Goal: Task Accomplishment & Management: Manage account settings

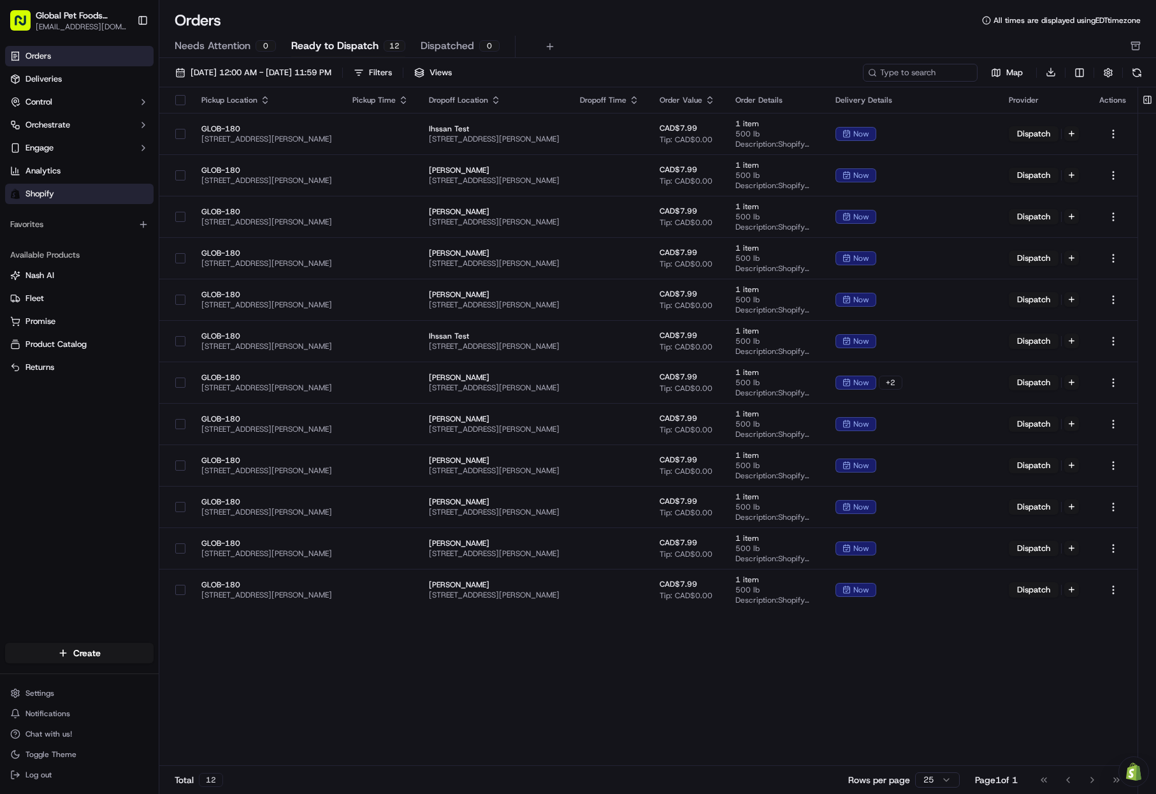
click at [55, 191] on link "Shopify" at bounding box center [79, 194] width 149 height 20
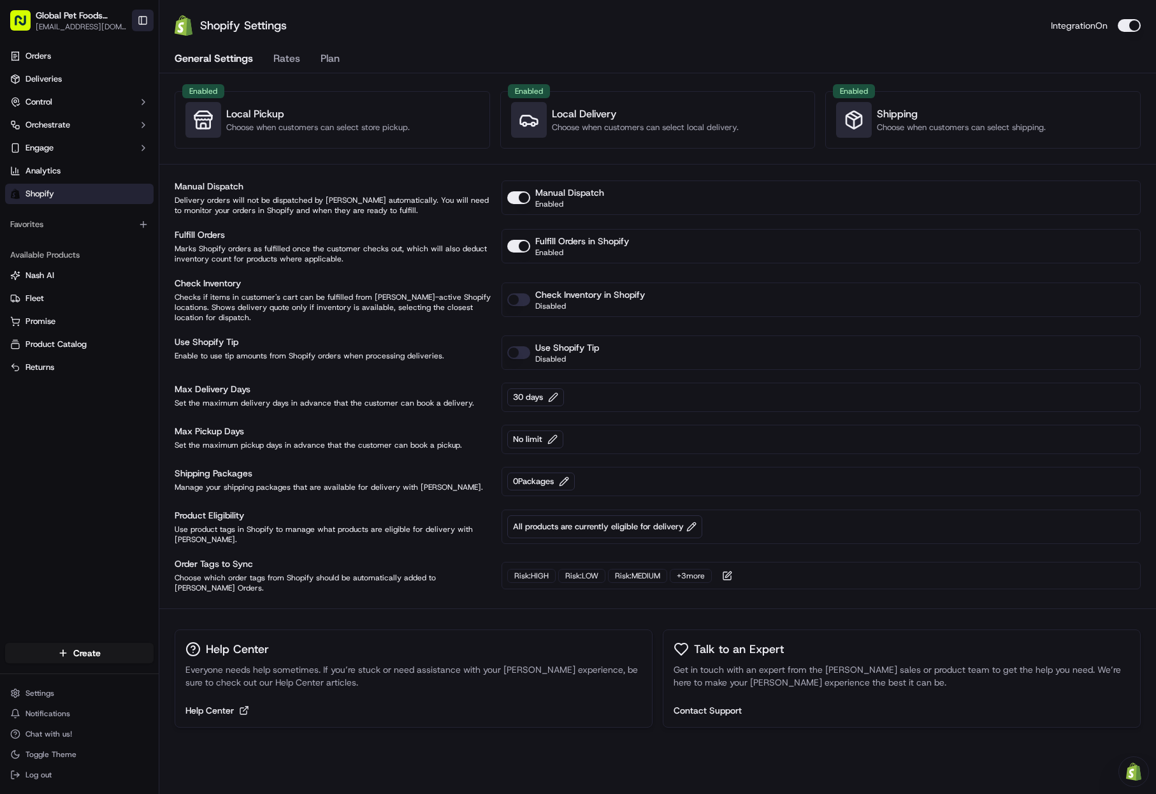
click at [138, 18] on button "Toggle Sidebar" at bounding box center [143, 21] width 22 height 22
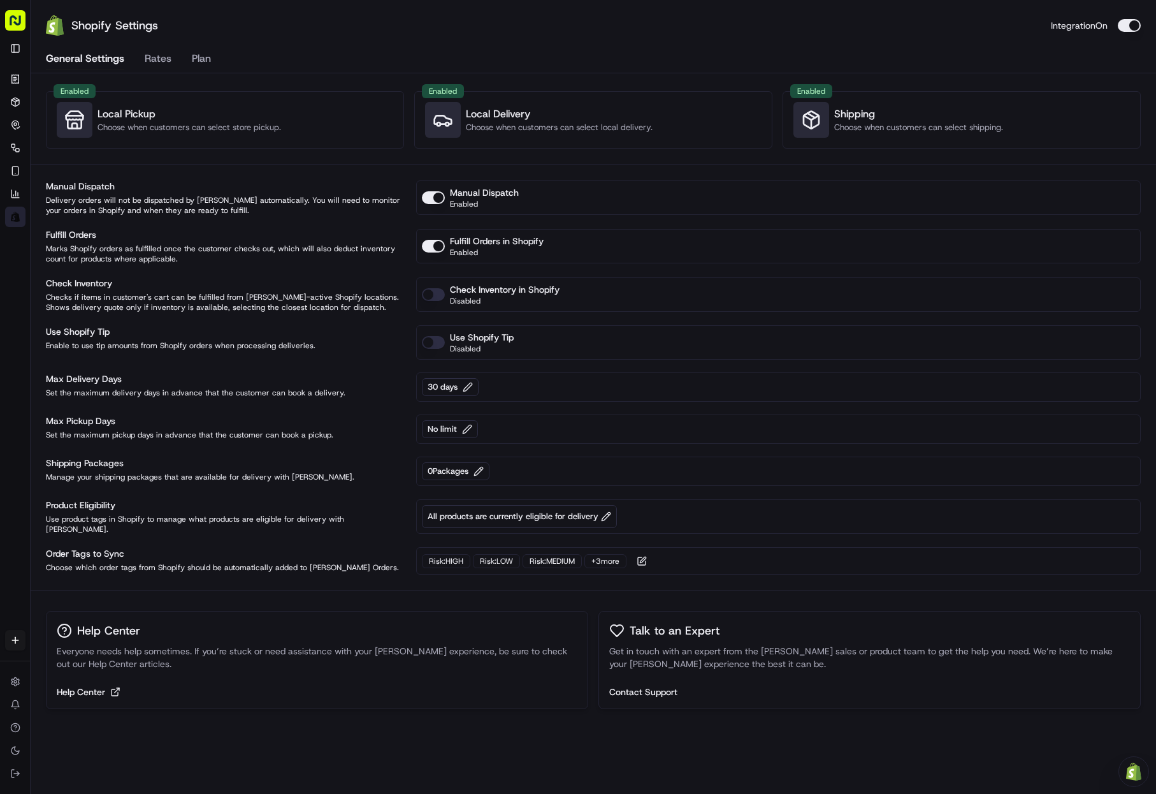
click at [15, 29] on rect "button" at bounding box center [15, 20] width 20 height 20
click at [20, 21] on rect "button" at bounding box center [15, 20] width 20 height 20
click at [16, 43] on button "Toggle Sidebar" at bounding box center [15, 48] width 20 height 20
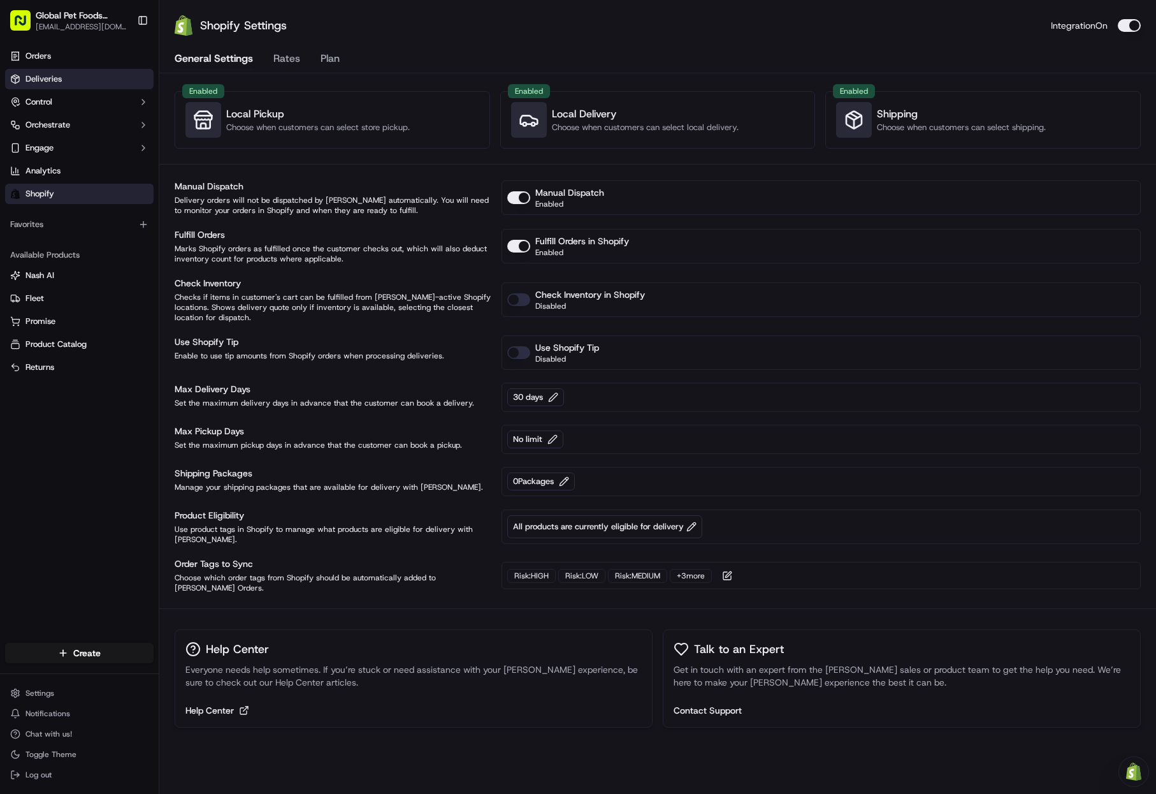
click at [89, 82] on link "Deliveries" at bounding box center [79, 79] width 149 height 20
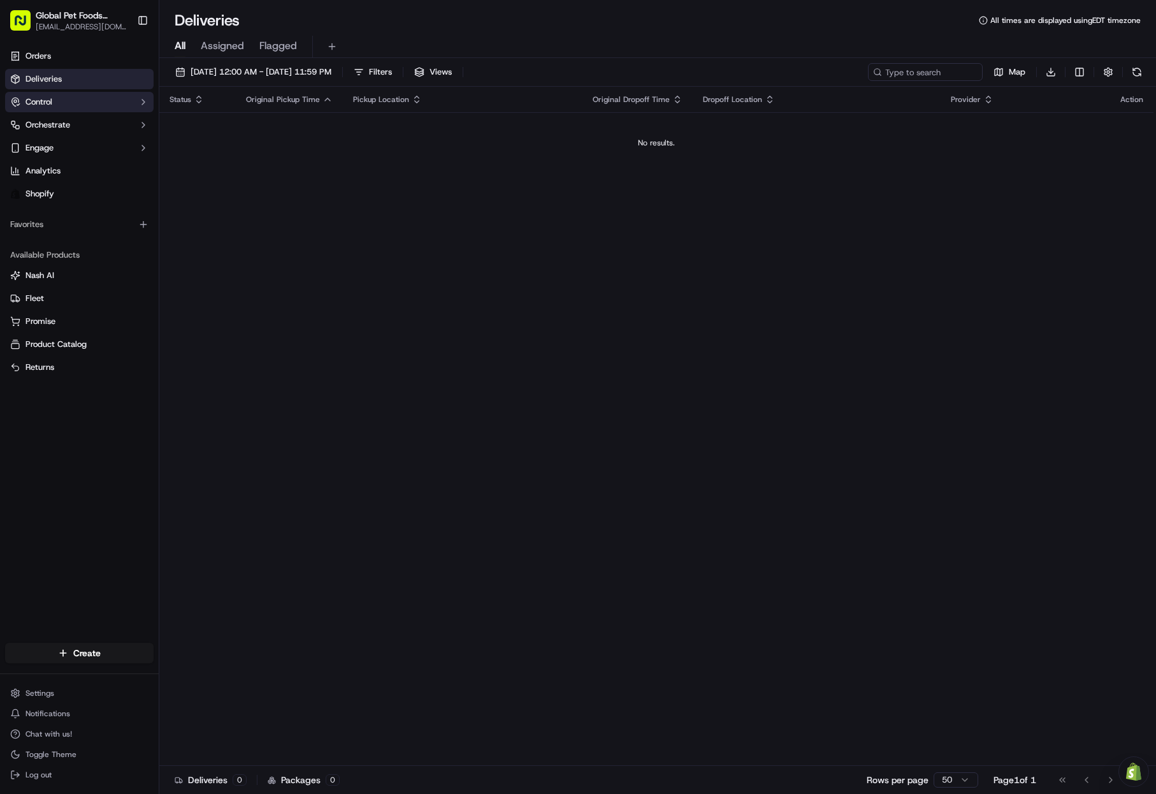
click at [87, 104] on button "Control" at bounding box center [79, 102] width 149 height 20
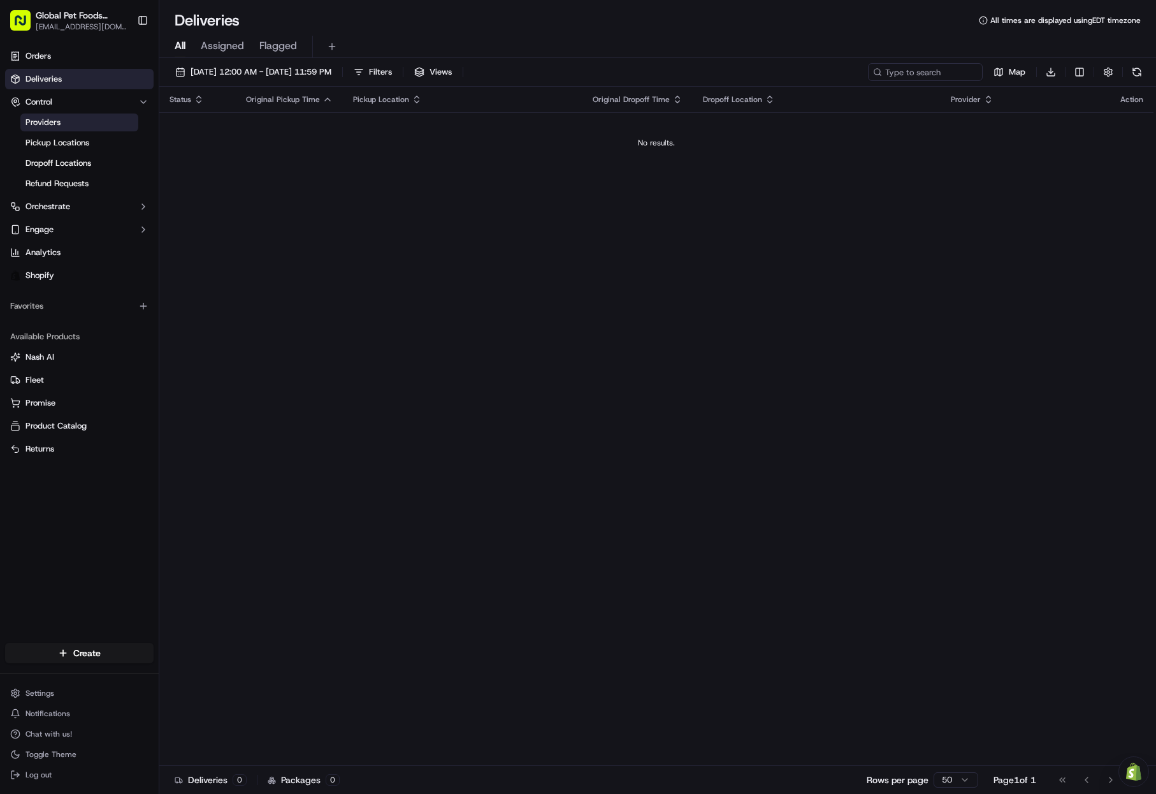
click at [98, 127] on link "Providers" at bounding box center [79, 122] width 118 height 18
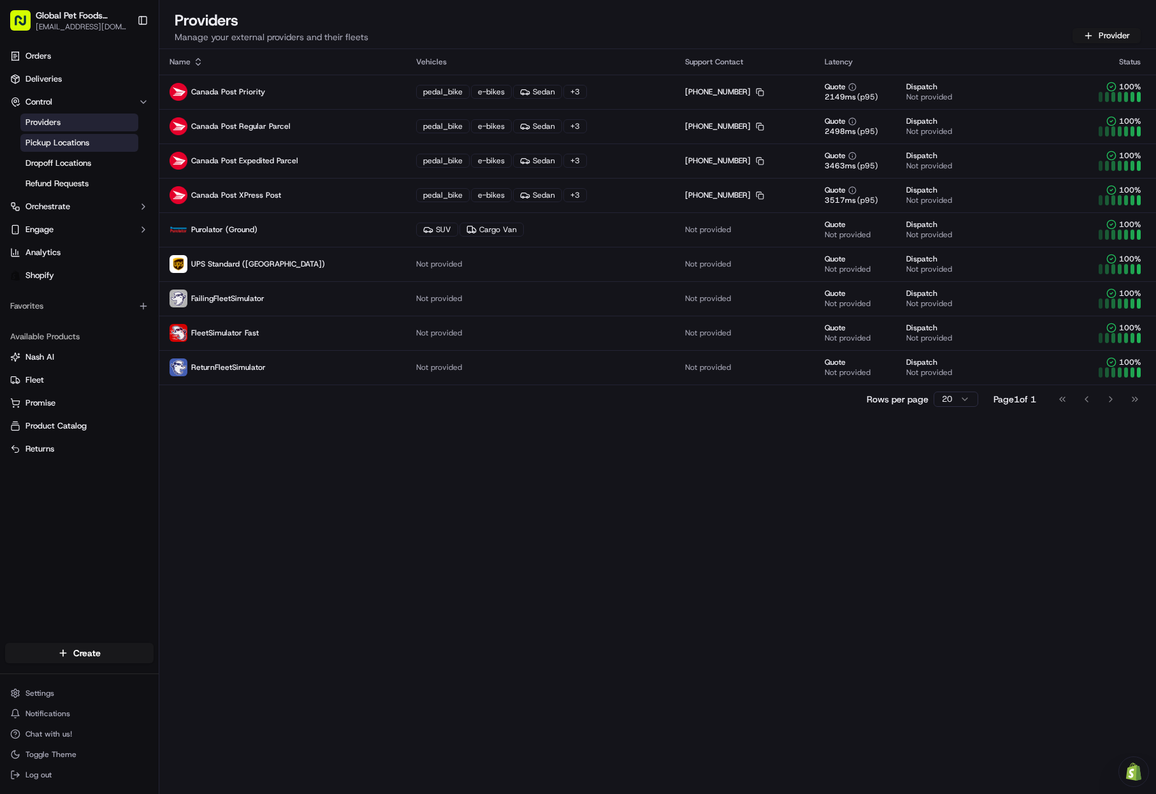
click at [104, 141] on link "Pickup Locations" at bounding box center [79, 143] width 118 height 18
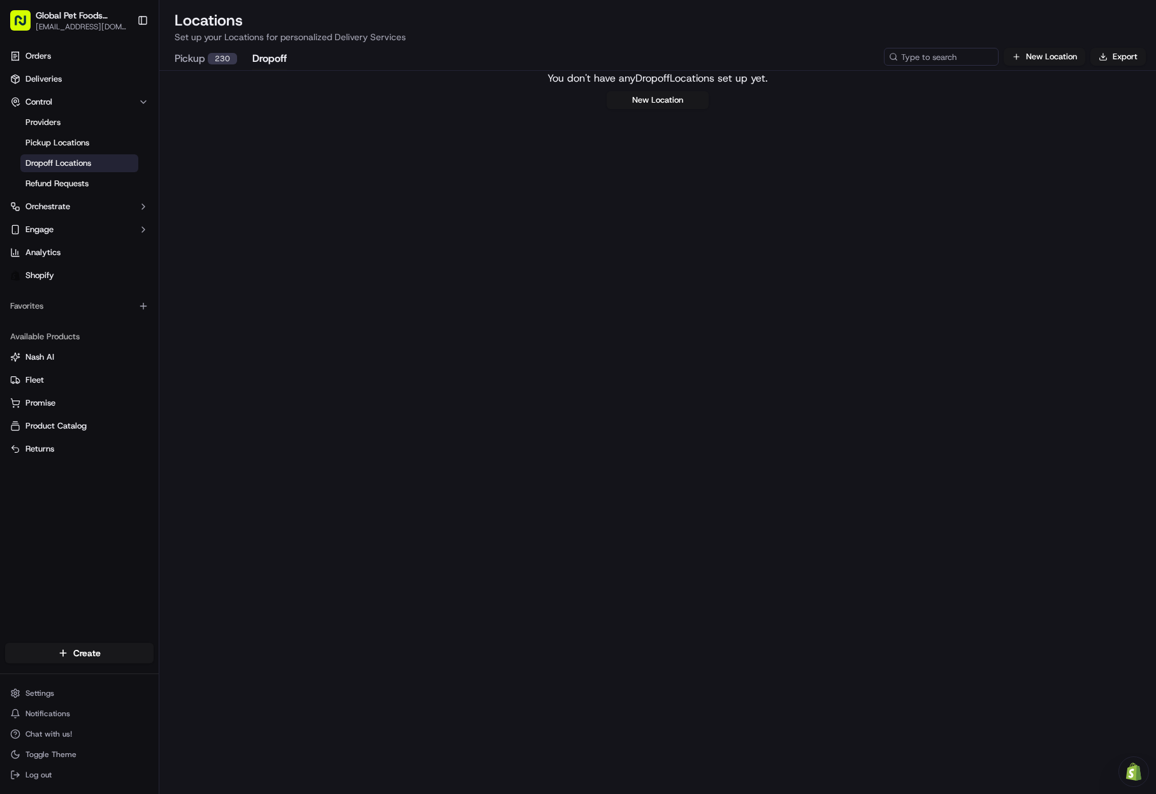
click at [272, 57] on button "Dropoff" at bounding box center [269, 59] width 34 height 22
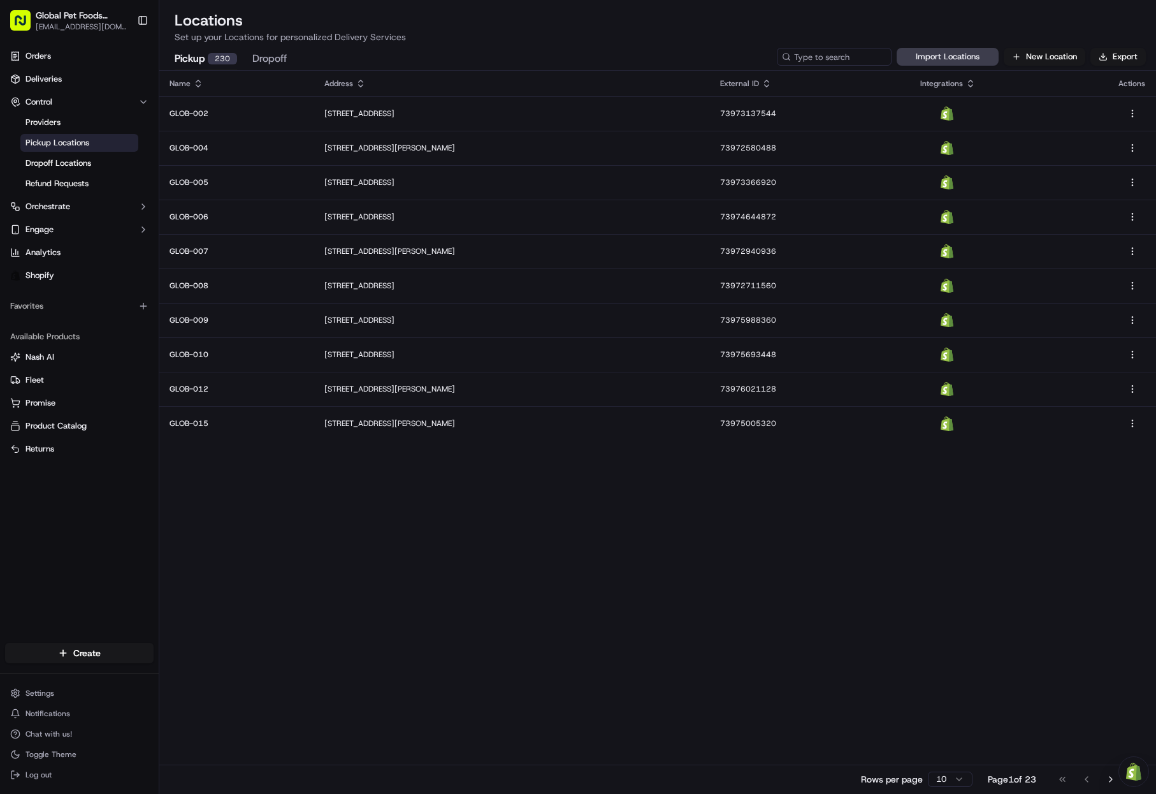
click at [217, 61] on div "230" at bounding box center [222, 58] width 29 height 11
click at [196, 87] on icon at bounding box center [198, 83] width 10 height 10
click at [217, 57] on div "230" at bounding box center [222, 58] width 29 height 11
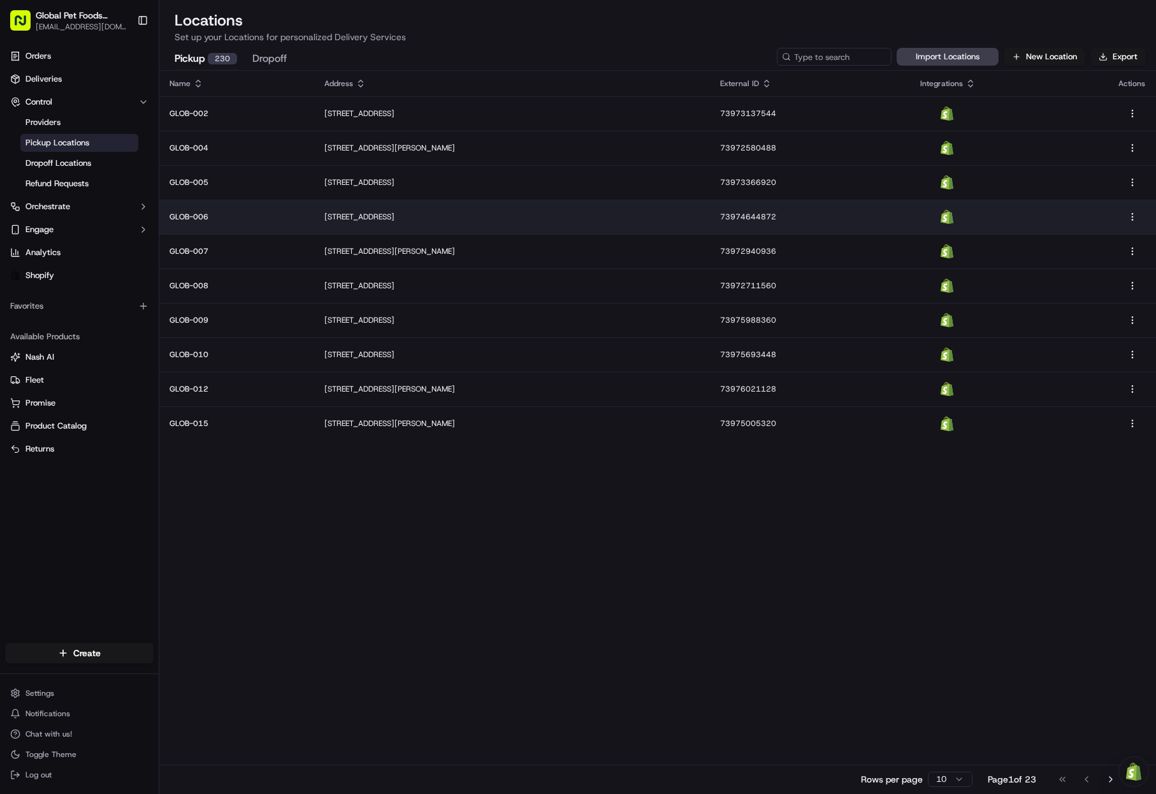
click at [212, 214] on p "GLOB-006" at bounding box center [237, 217] width 135 height 10
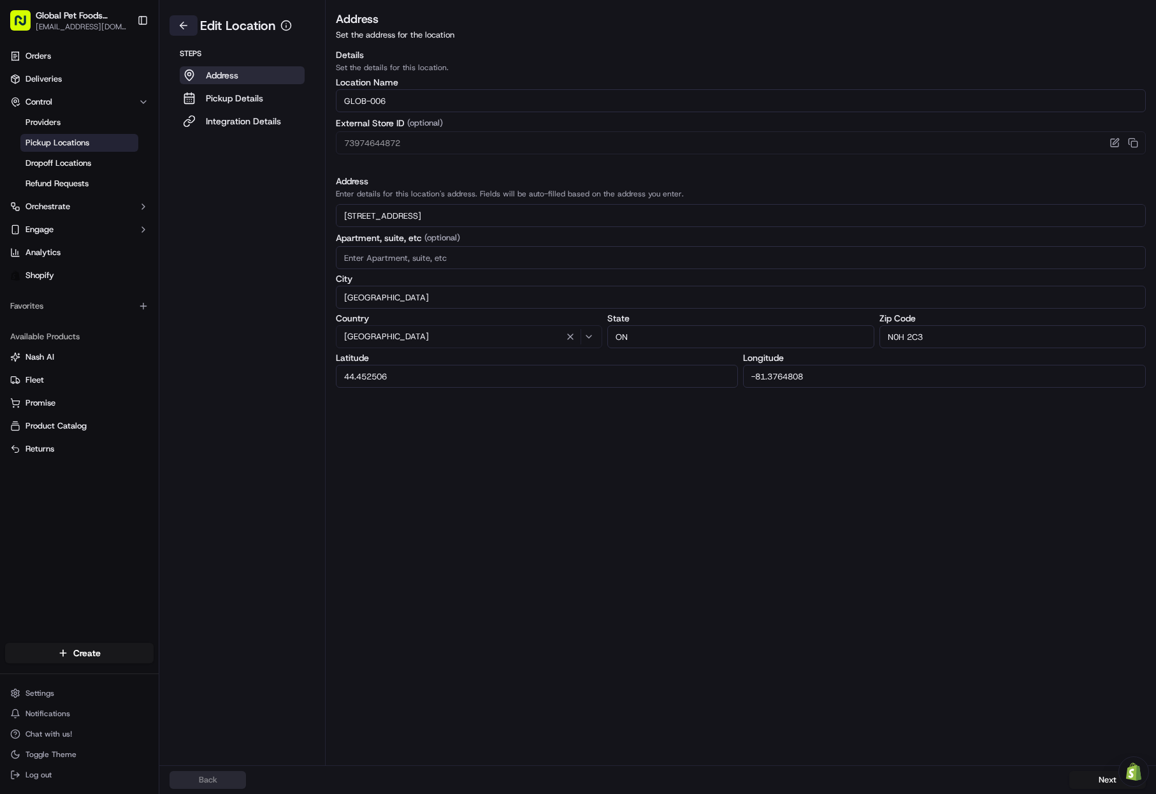
click at [190, 28] on button at bounding box center [184, 25] width 28 height 20
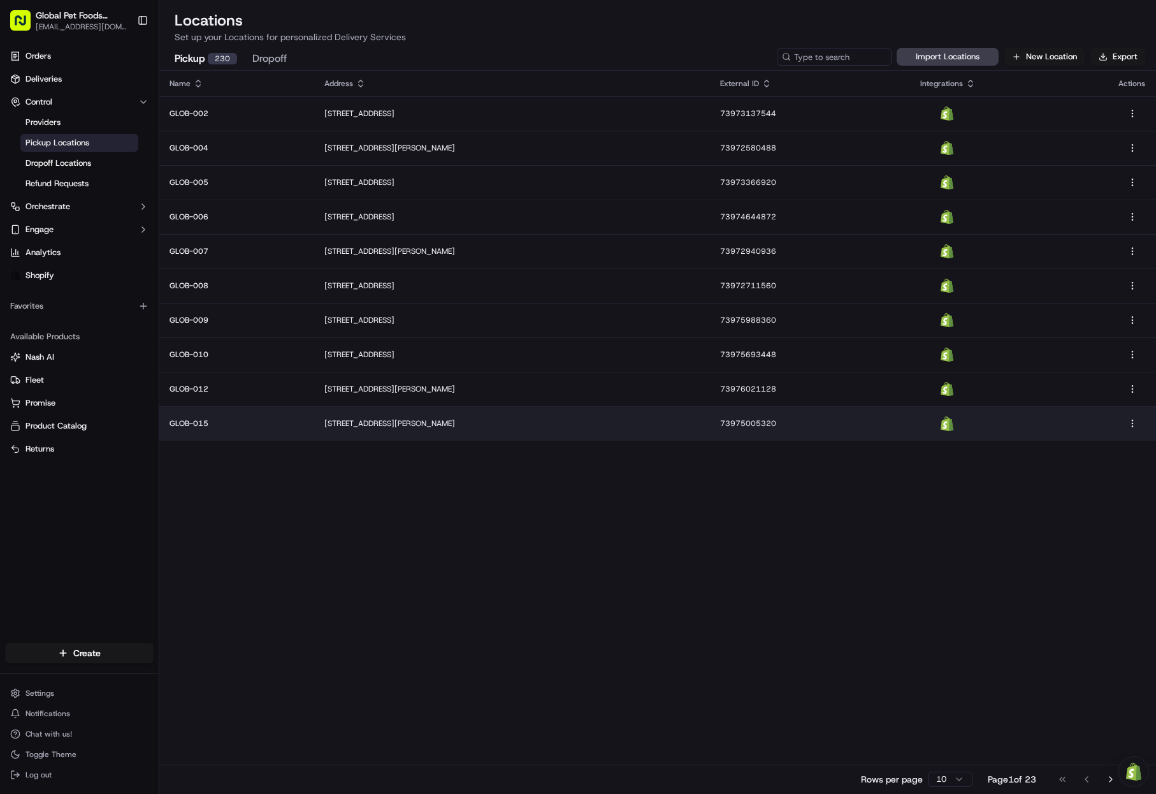
click at [338, 428] on td "[STREET_ADDRESS][PERSON_NAME]" at bounding box center [511, 423] width 395 height 34
